Goal: Task Accomplishment & Management: Use online tool/utility

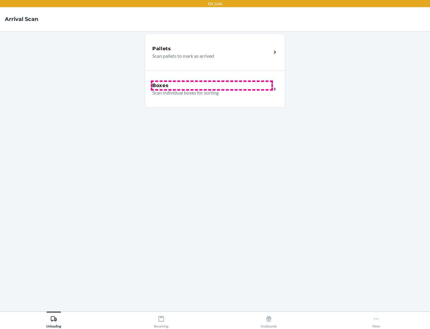
click at [212, 85] on div "Boxes" at bounding box center [211, 85] width 119 height 7
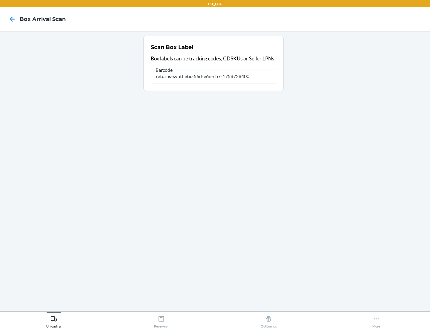
type input "returns-synthetic-56d-e6n-cb7-1758728400"
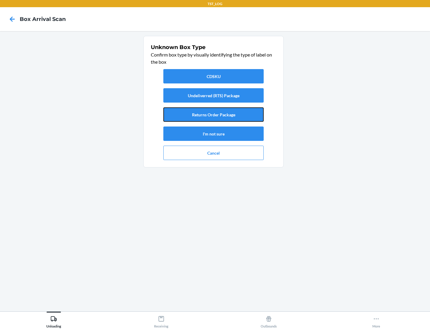
click at [214, 114] on button "Returns Order Package" at bounding box center [214, 114] width 100 height 14
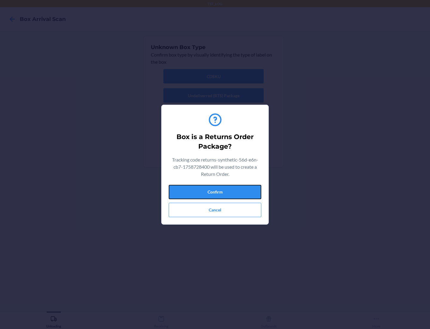
click at [215, 192] on button "Confirm" at bounding box center [215, 192] width 93 height 14
